Goal: Transaction & Acquisition: Purchase product/service

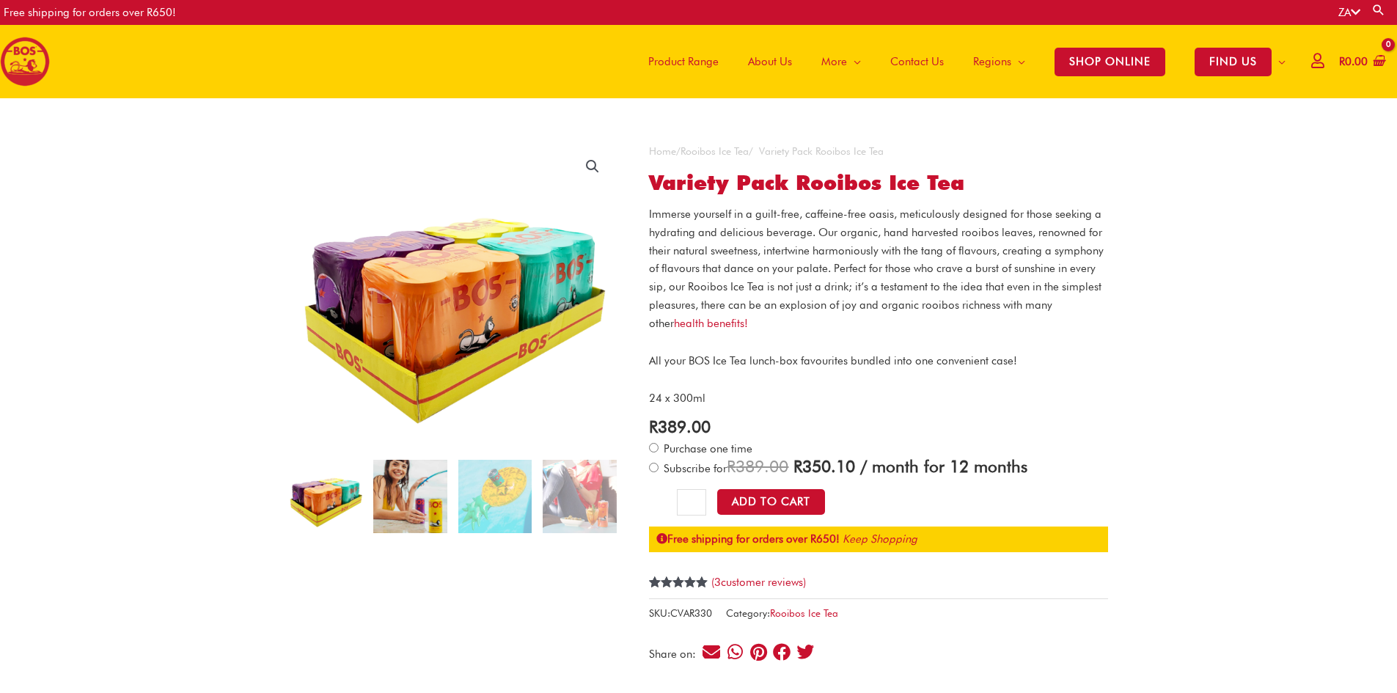
drag, startPoint x: 0, startPoint y: 0, endPoint x: 385, endPoint y: 477, distance: 612.6
click at [385, 477] on img at bounding box center [409, 496] width 73 height 73
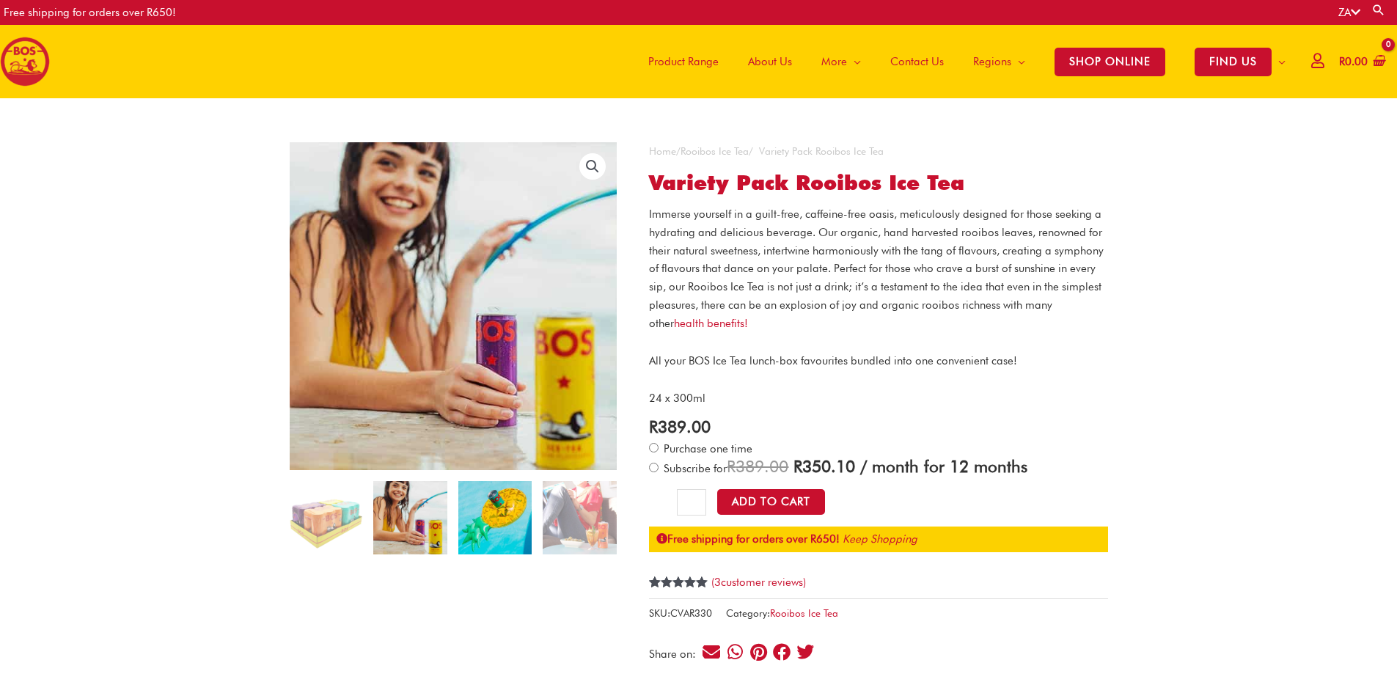
click at [502, 533] on img at bounding box center [494, 517] width 73 height 73
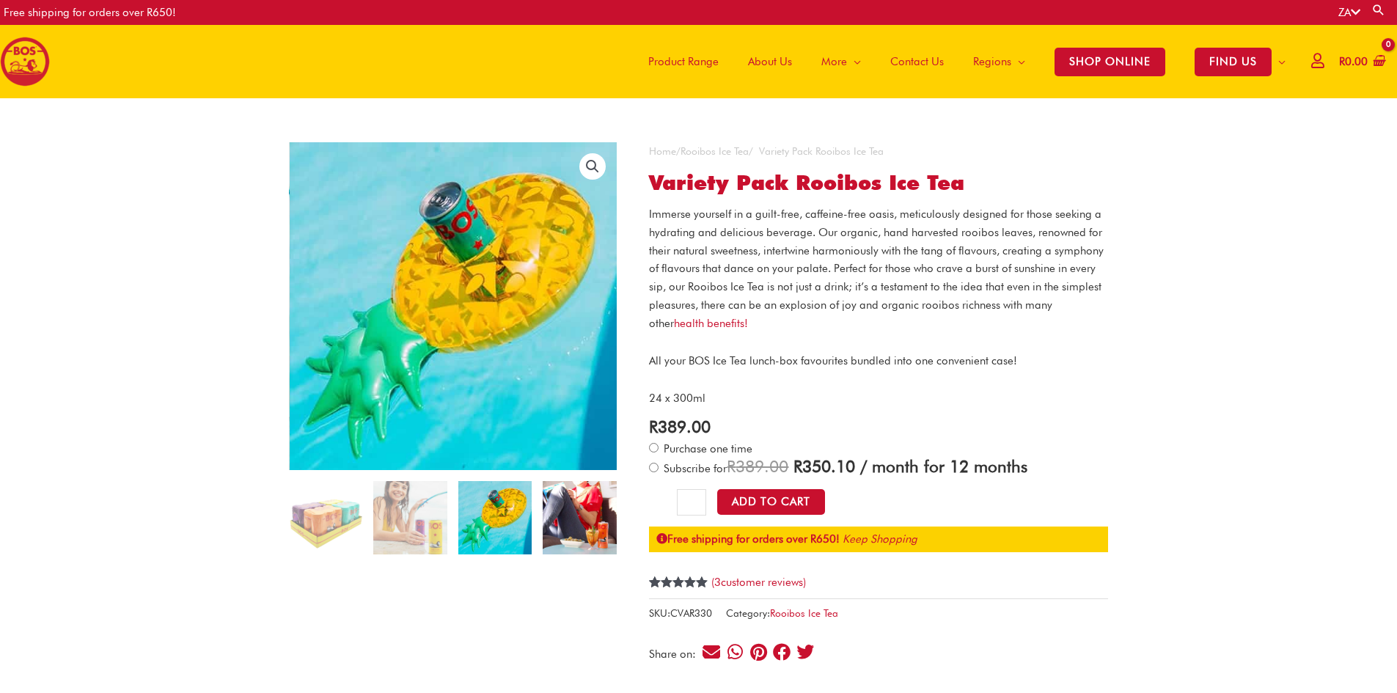
click at [571, 524] on img at bounding box center [579, 517] width 73 height 73
